Goal: Check status: Check status

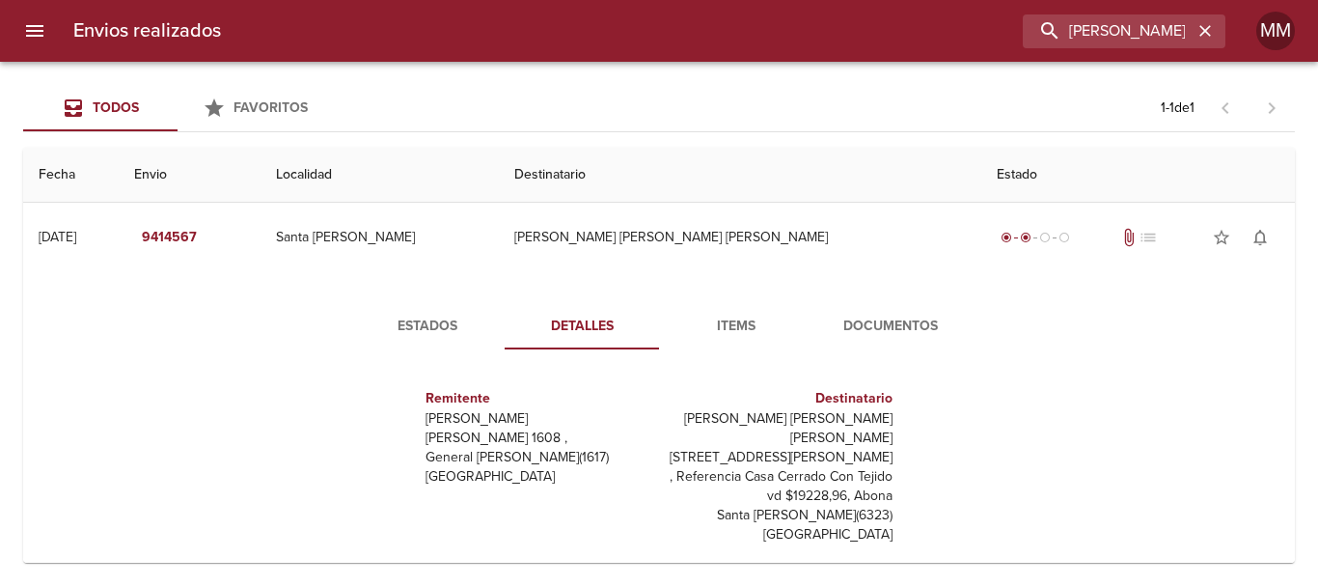
scroll to position [48, 0]
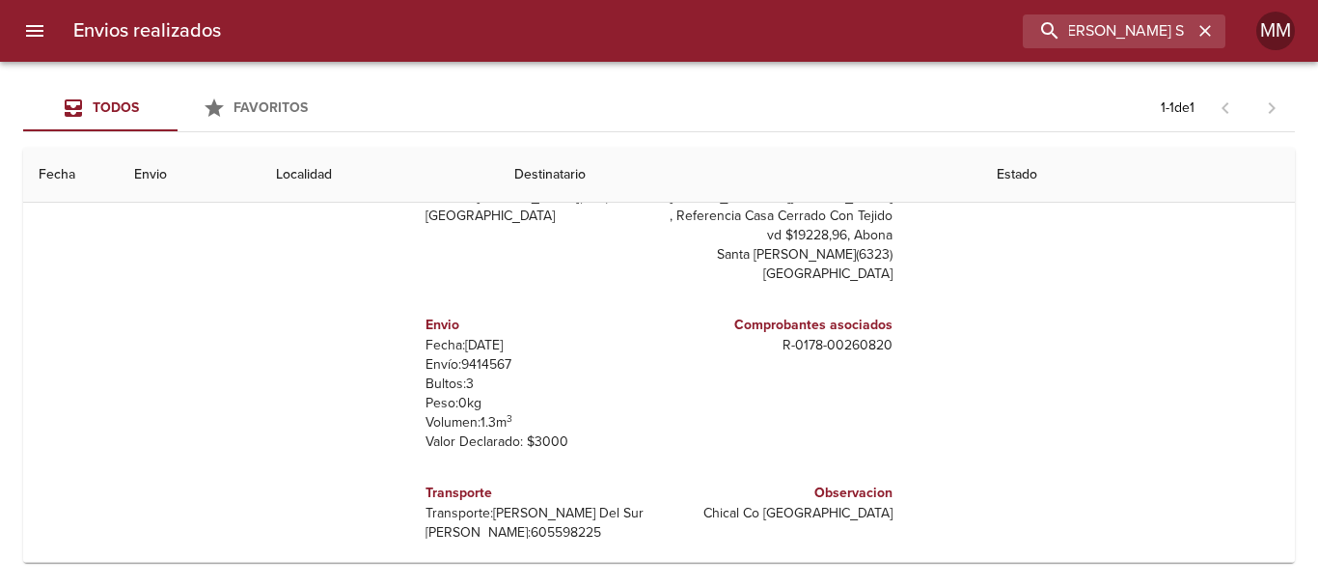
type input "AUGUSTO NICOLÁS SFER ML"
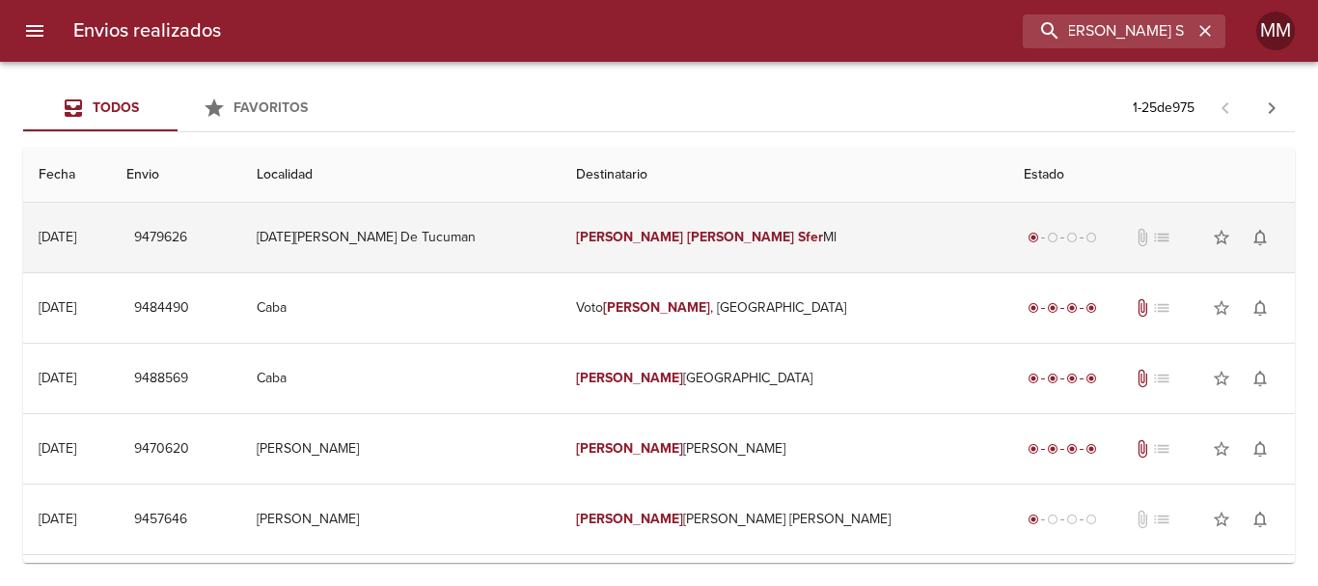
scroll to position [0, 0]
click at [796, 260] on td "Augusto Nicolás Sfer Ml" at bounding box center [785, 237] width 448 height 69
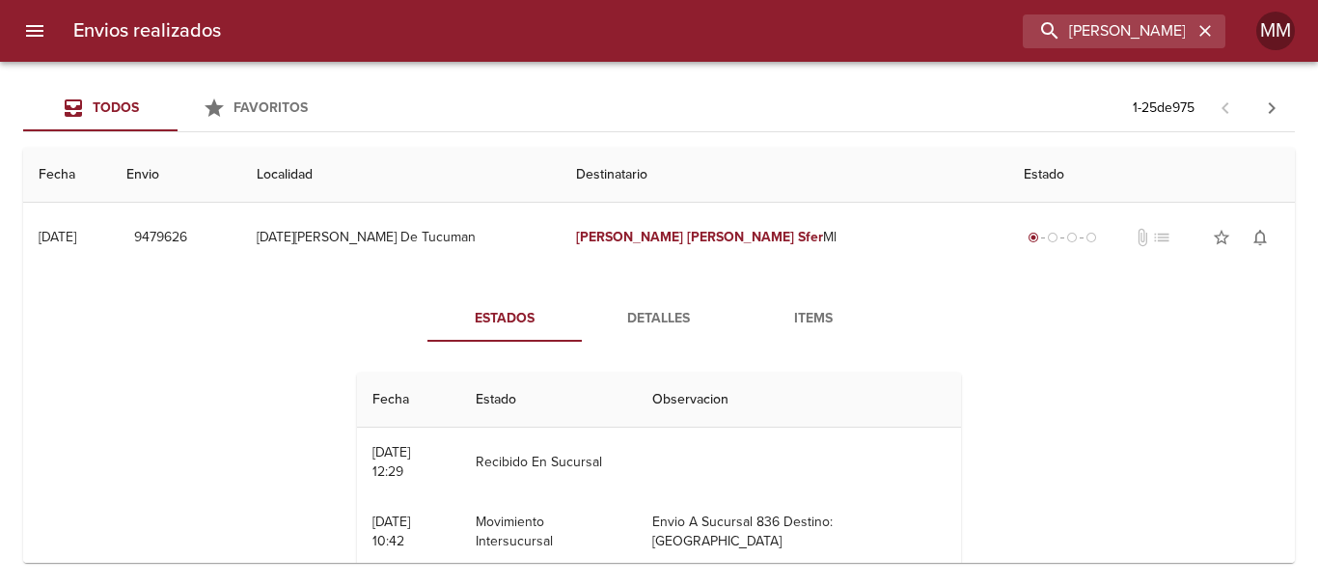
click at [633, 322] on span "Detalles" at bounding box center [658, 319] width 131 height 24
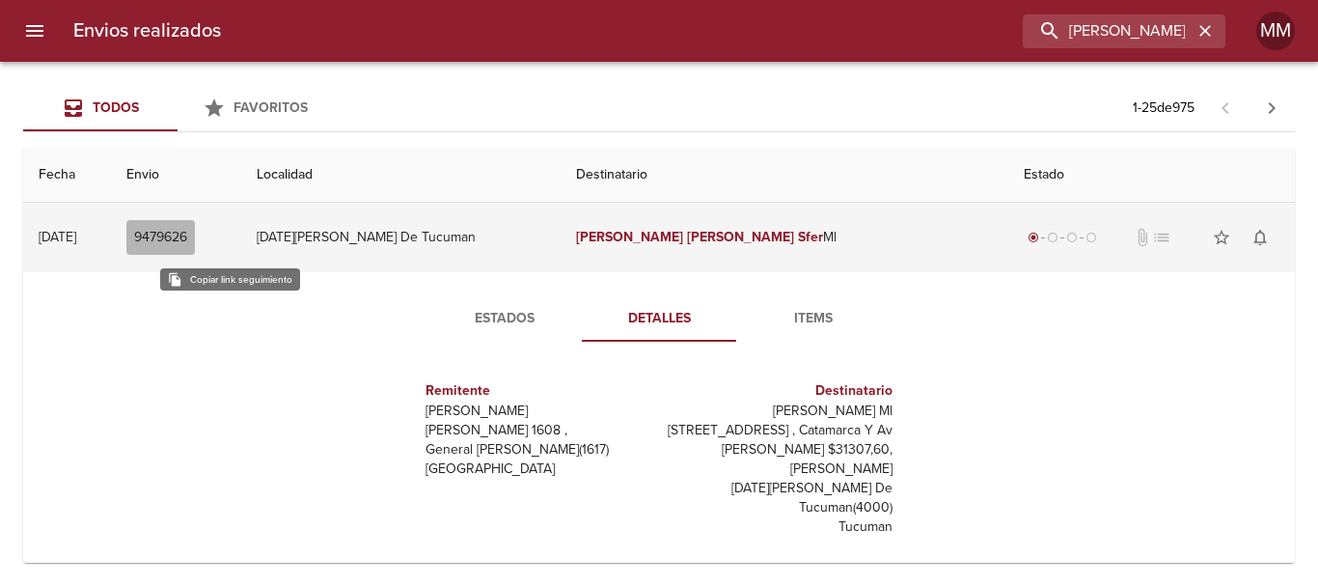
click at [187, 226] on span "9479626" at bounding box center [160, 238] width 53 height 24
click at [187, 234] on span "9479626" at bounding box center [160, 238] width 53 height 24
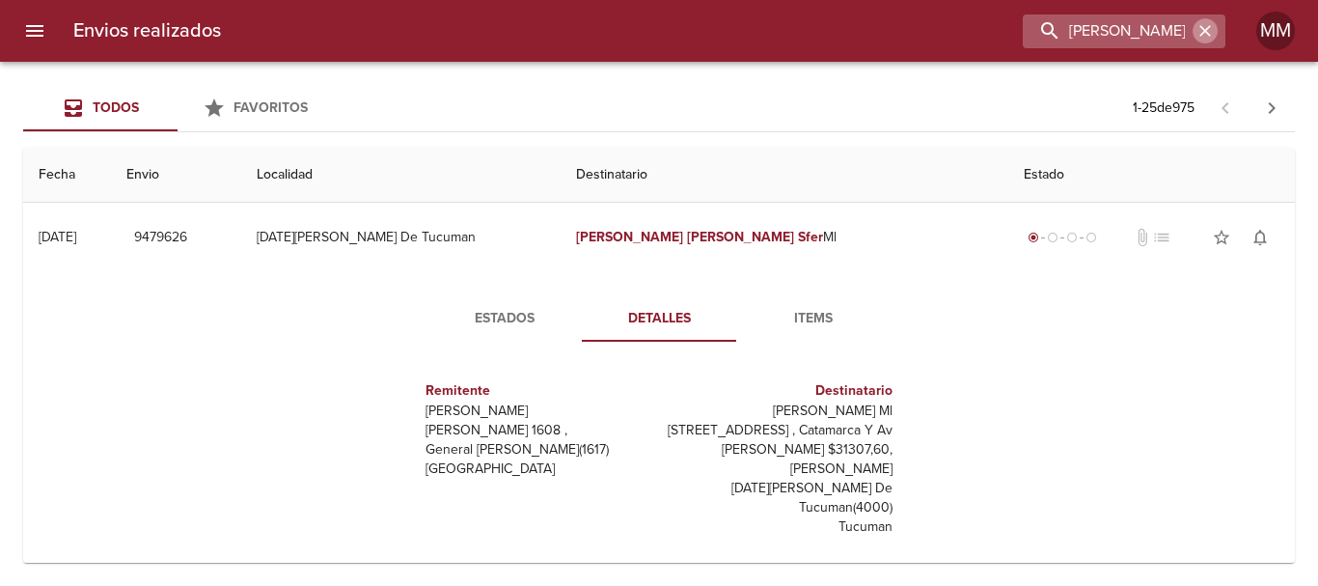
click at [1198, 31] on icon "button" at bounding box center [1204, 30] width 19 height 19
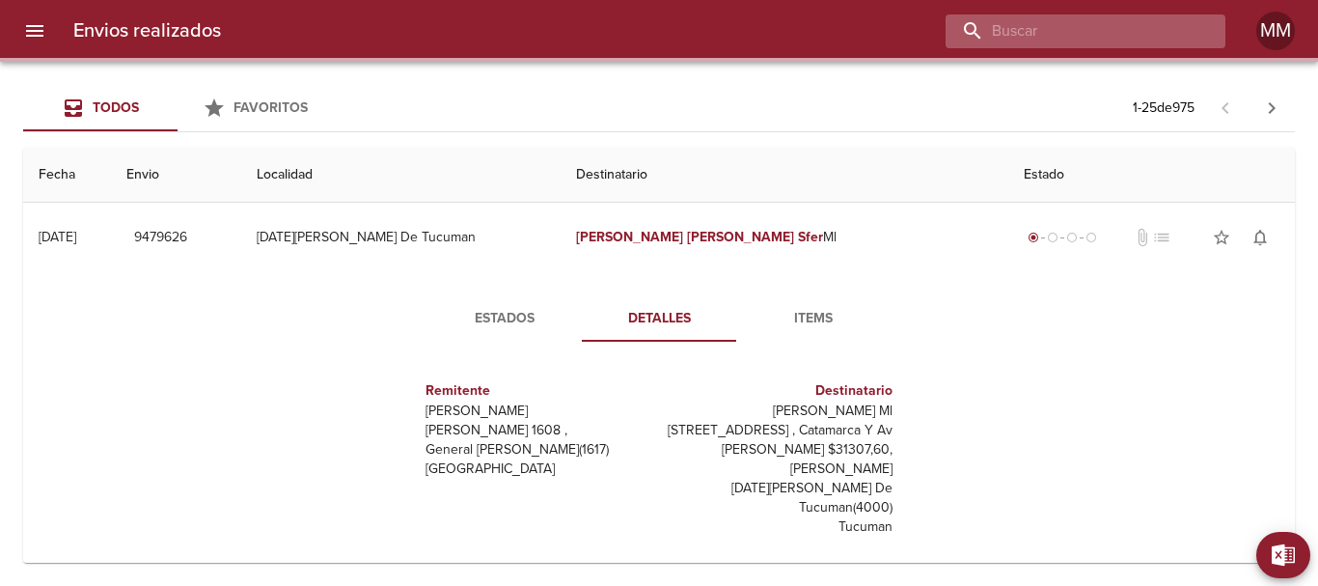
click at [1174, 36] on input "buscar" at bounding box center [1068, 31] width 247 height 34
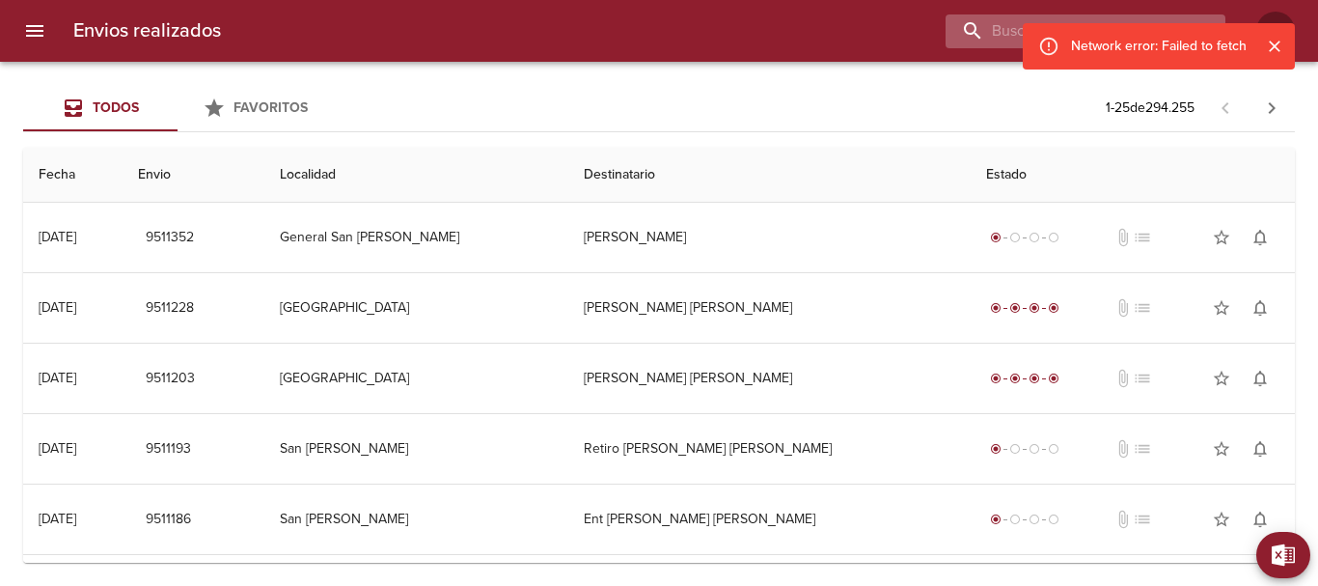
paste input "[PERSON_NAME] ML"
click at [1273, 41] on icon "Cerrar" at bounding box center [1274, 46] width 19 height 19
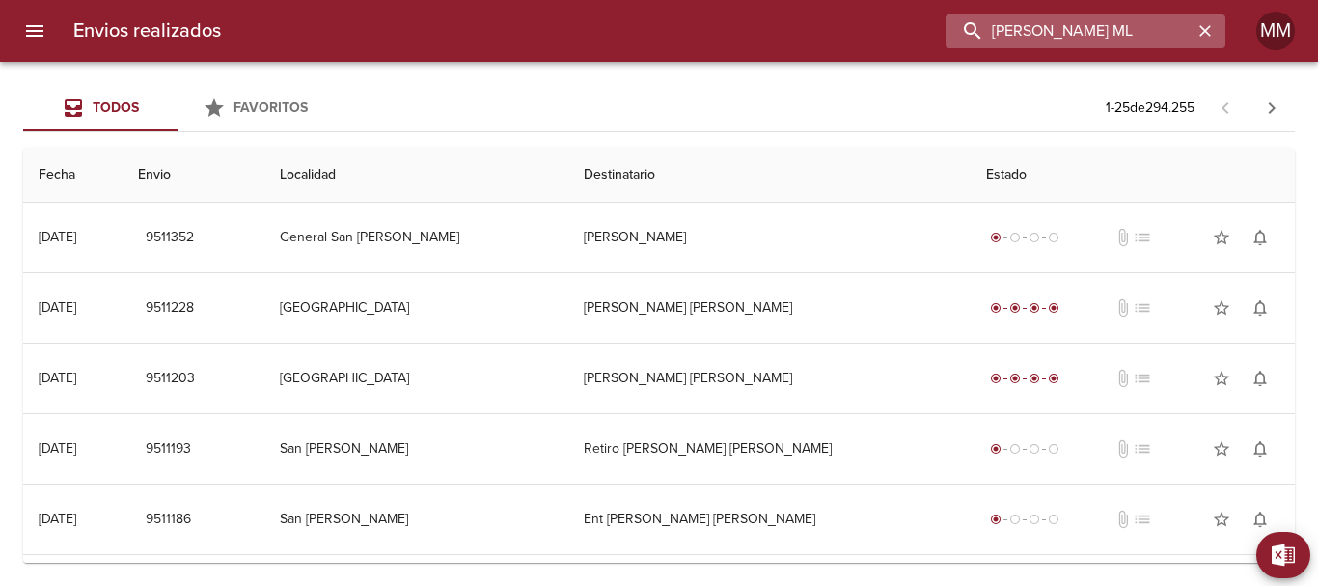
click at [1150, 27] on input "[PERSON_NAME] ML" at bounding box center [1068, 31] width 247 height 34
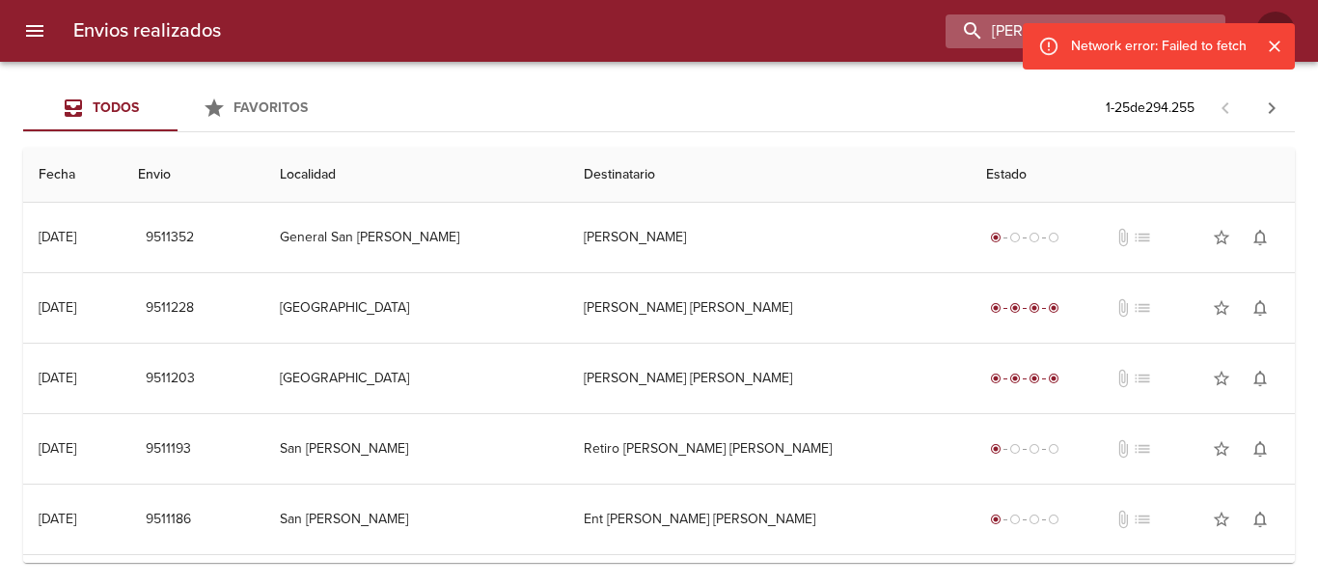
type input "[PERSON_NAME] ML"
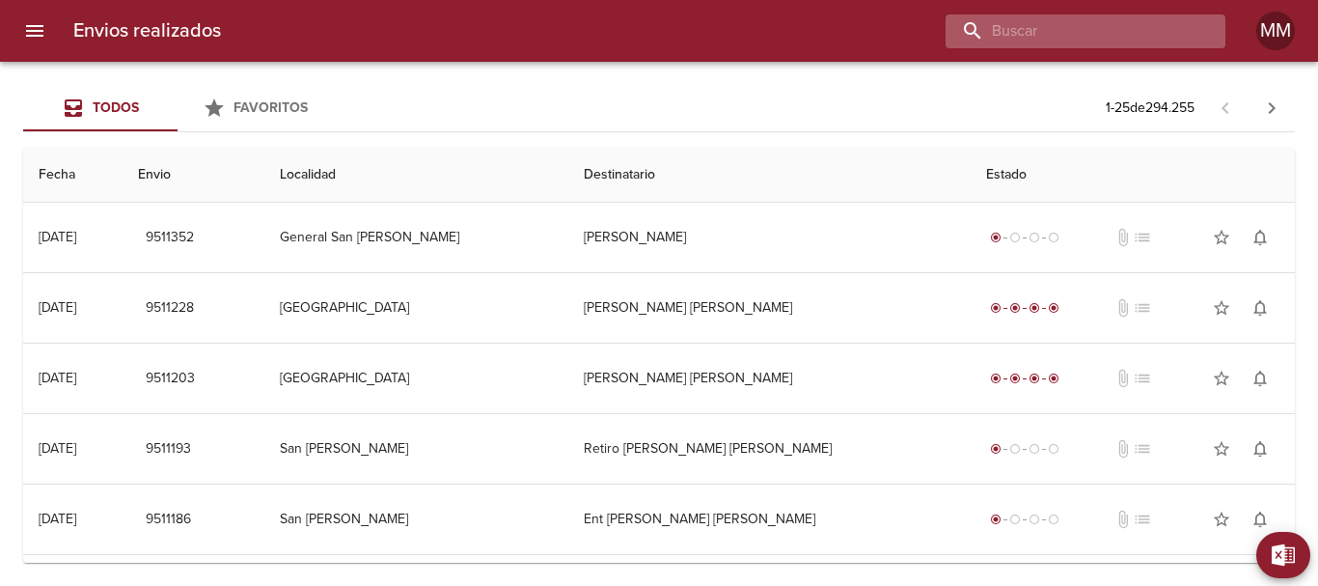
click at [1146, 32] on input "buscar" at bounding box center [1068, 31] width 247 height 34
paste input "[PERSON_NAME] ML"
type input "[PERSON_NAME] ML"
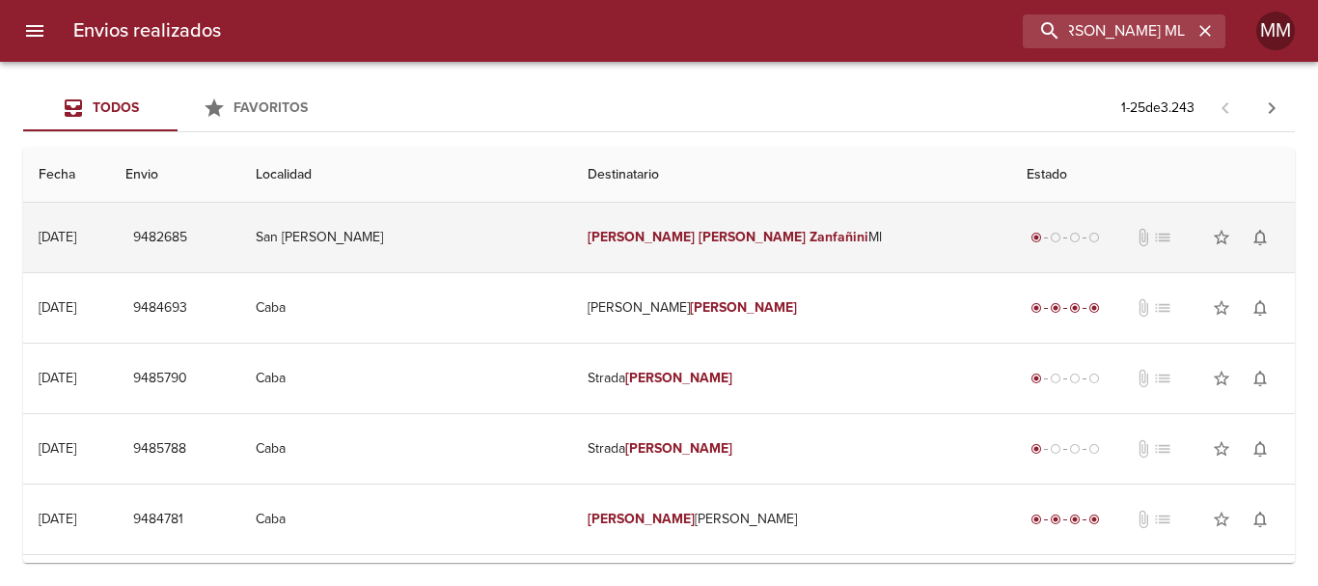
scroll to position [0, 0]
click at [851, 245] on td "[PERSON_NAME] Ml" at bounding box center [791, 237] width 439 height 69
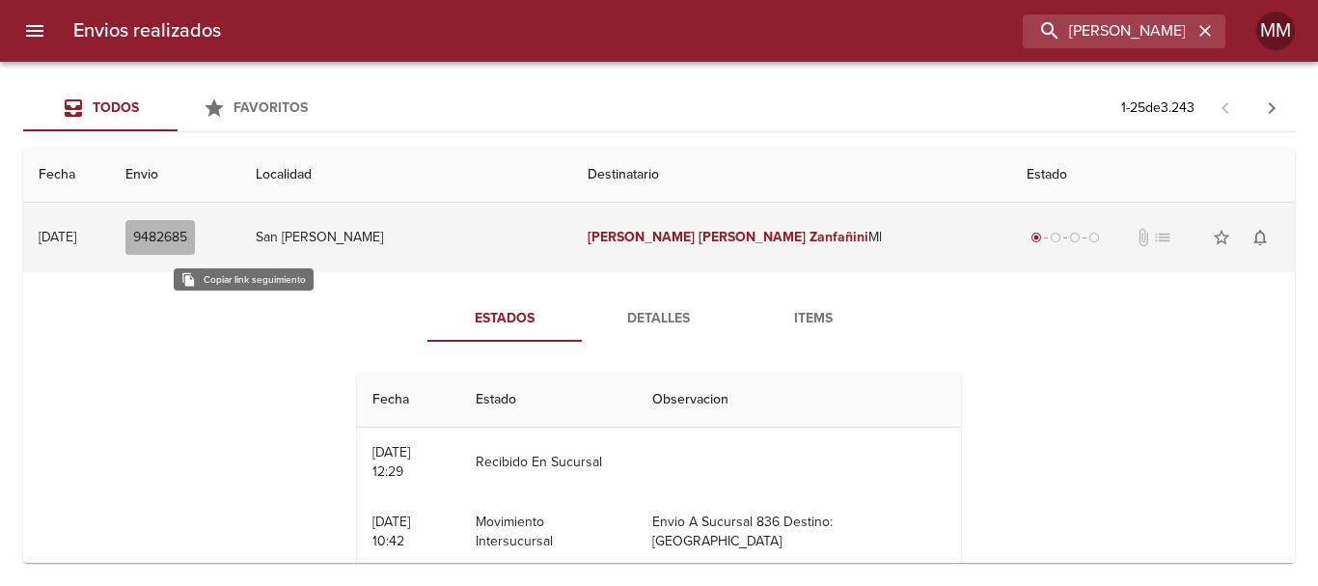
click at [187, 236] on span "9482685" at bounding box center [160, 238] width 54 height 24
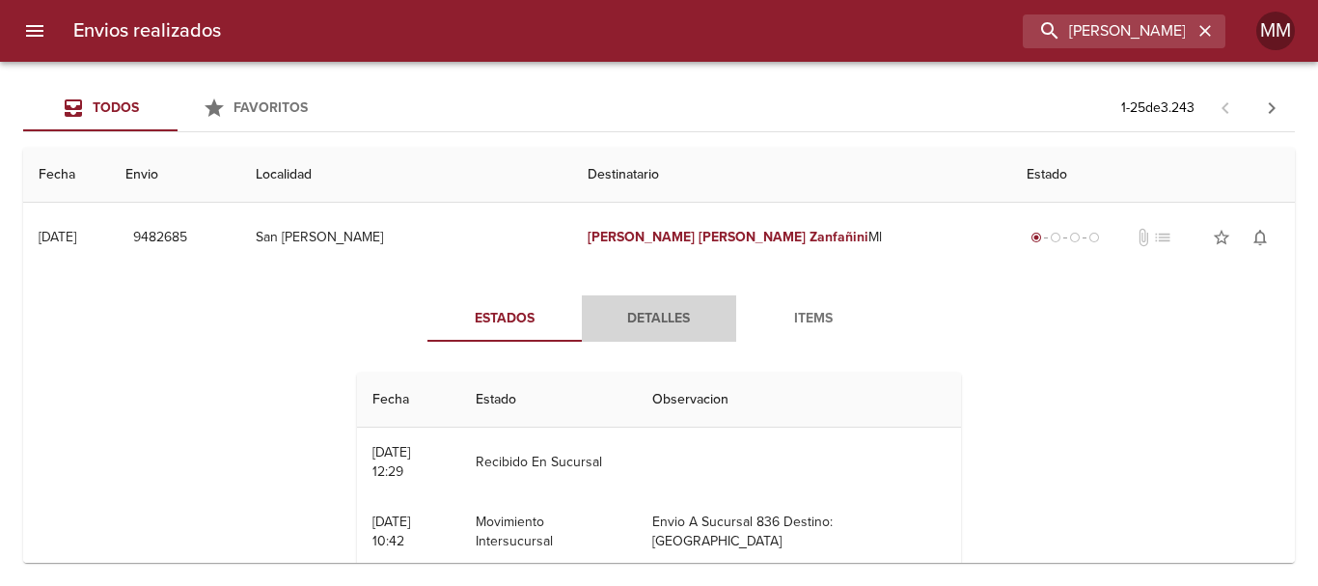
click at [665, 314] on span "Detalles" at bounding box center [658, 319] width 131 height 24
